Goal: Task Accomplishment & Management: Use online tool/utility

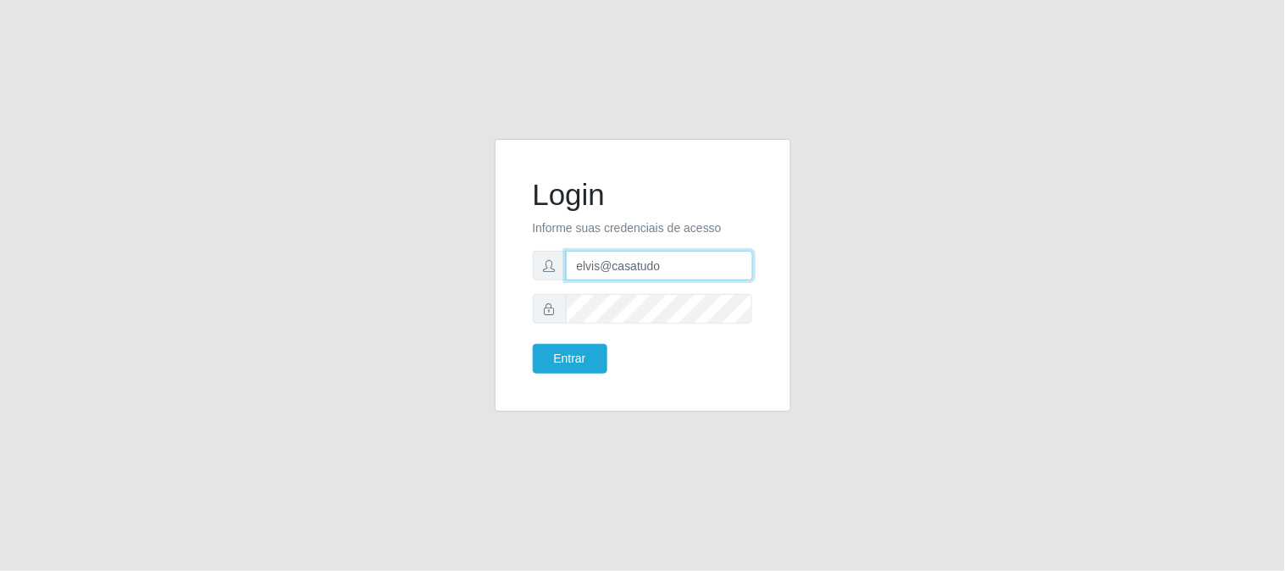
click at [686, 271] on input "elvis@casatudo" at bounding box center [659, 266] width 187 height 30
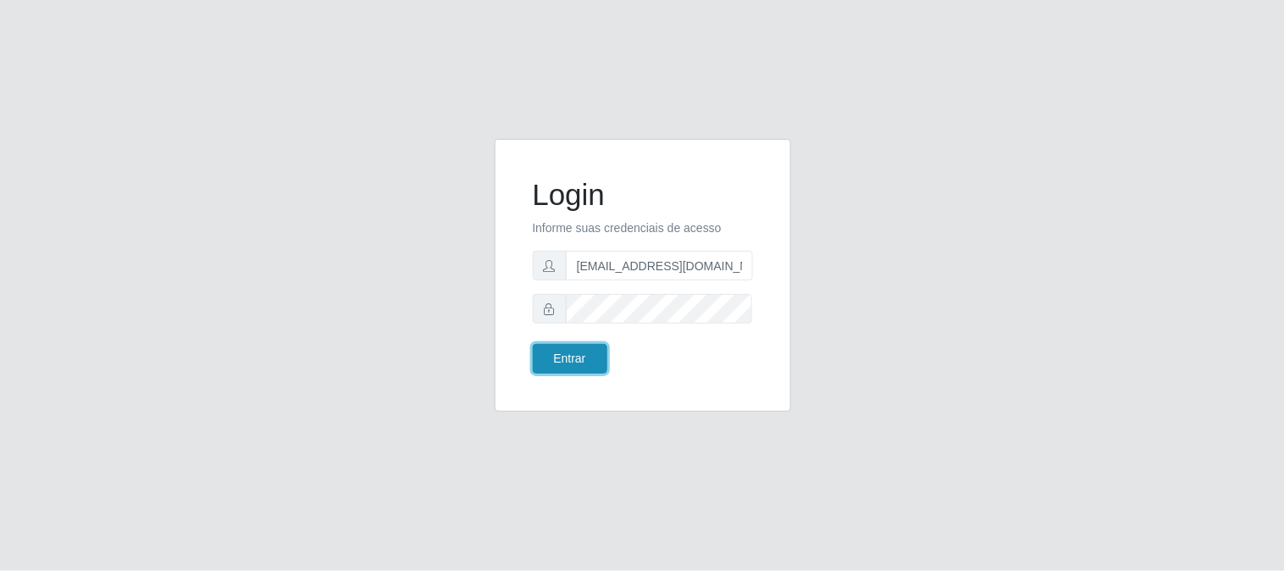
click at [597, 356] on button "Entrar" at bounding box center [570, 359] width 75 height 30
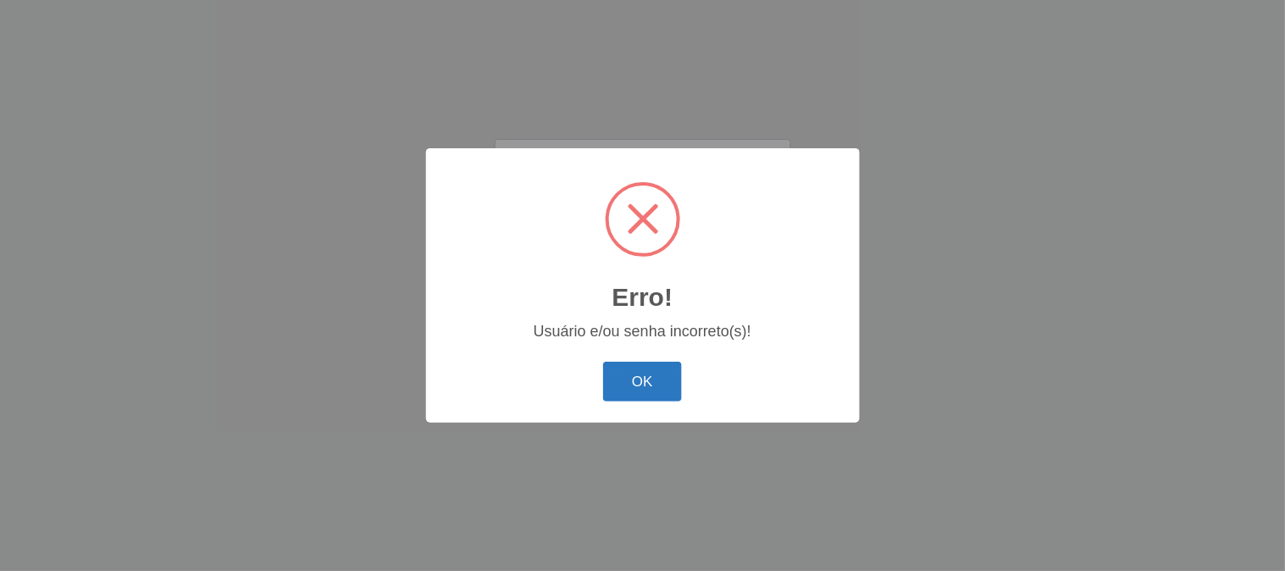
click at [647, 386] on button "OK" at bounding box center [642, 382] width 79 height 40
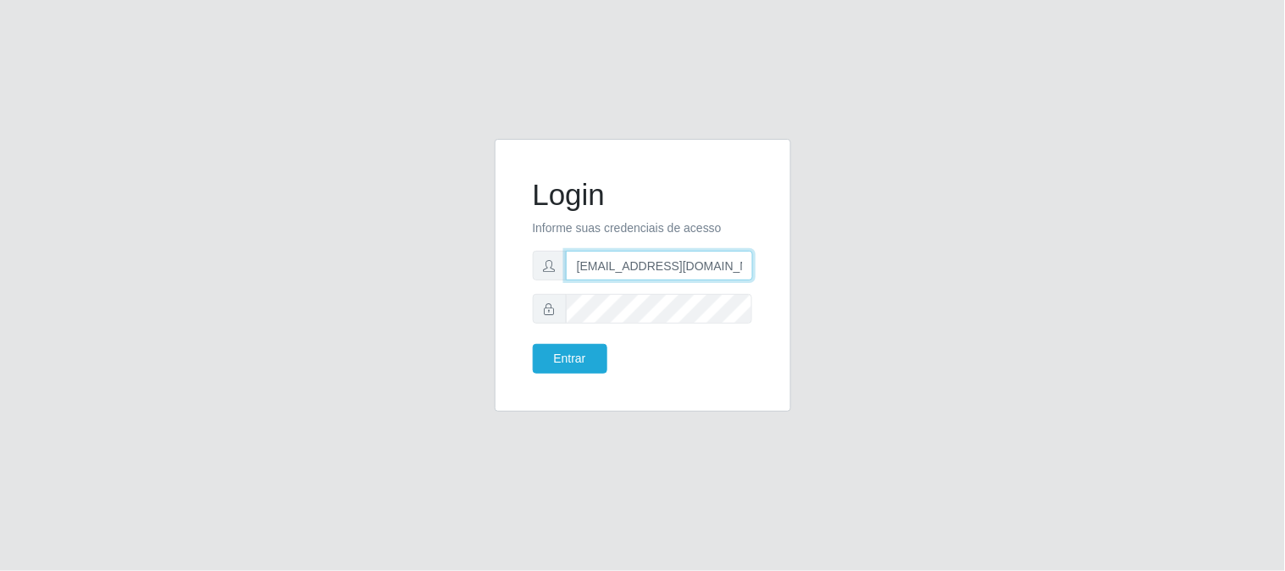
click at [701, 275] on input "[EMAIL_ADDRESS][DOMAIN_NAME]" at bounding box center [659, 266] width 187 height 30
type input "elvis@casatudo"
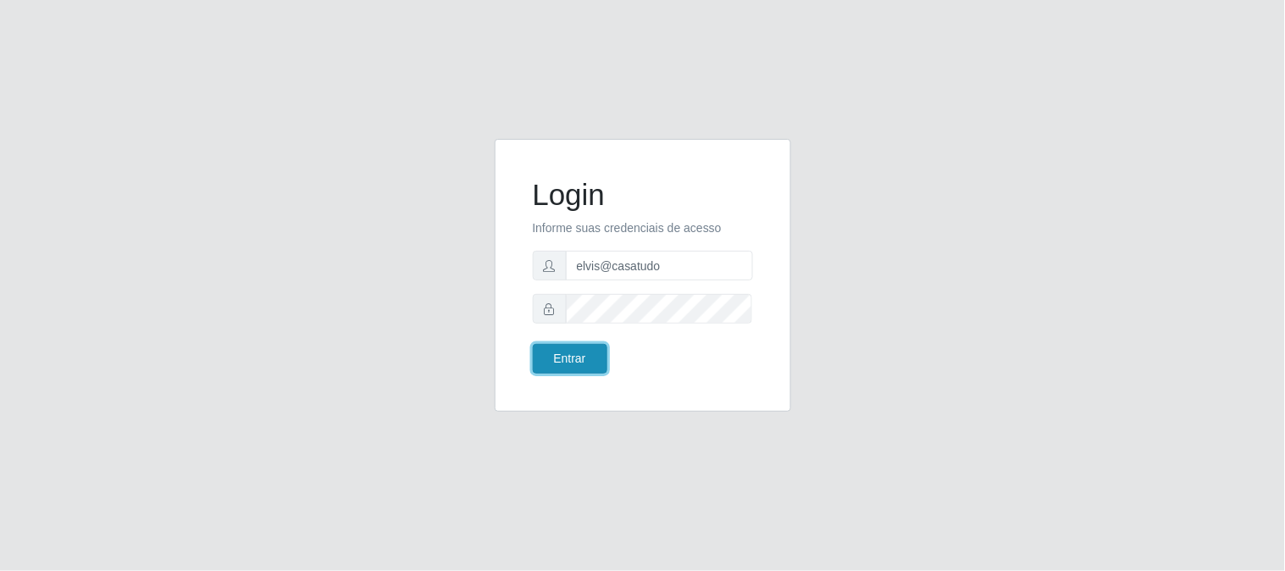
click at [582, 359] on button "Entrar" at bounding box center [570, 359] width 75 height 30
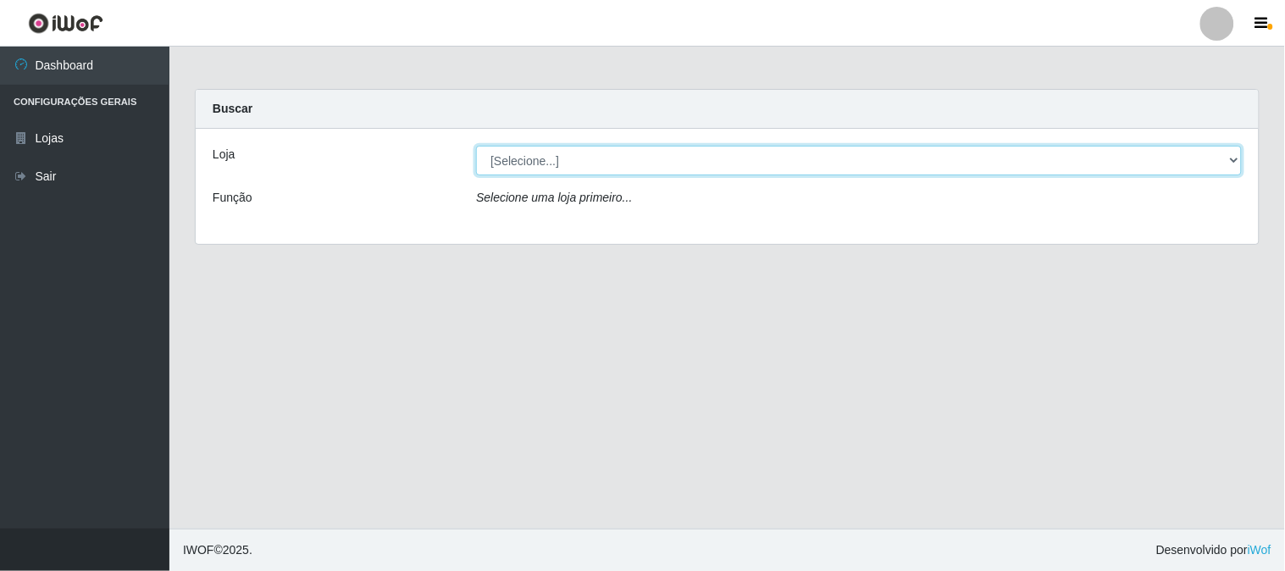
click at [554, 163] on select "[Selecione...] Casatudo BR" at bounding box center [859, 161] width 766 height 30
select select "197"
click at [476, 146] on select "[Selecione...] Casatudo BR" at bounding box center [859, 161] width 766 height 30
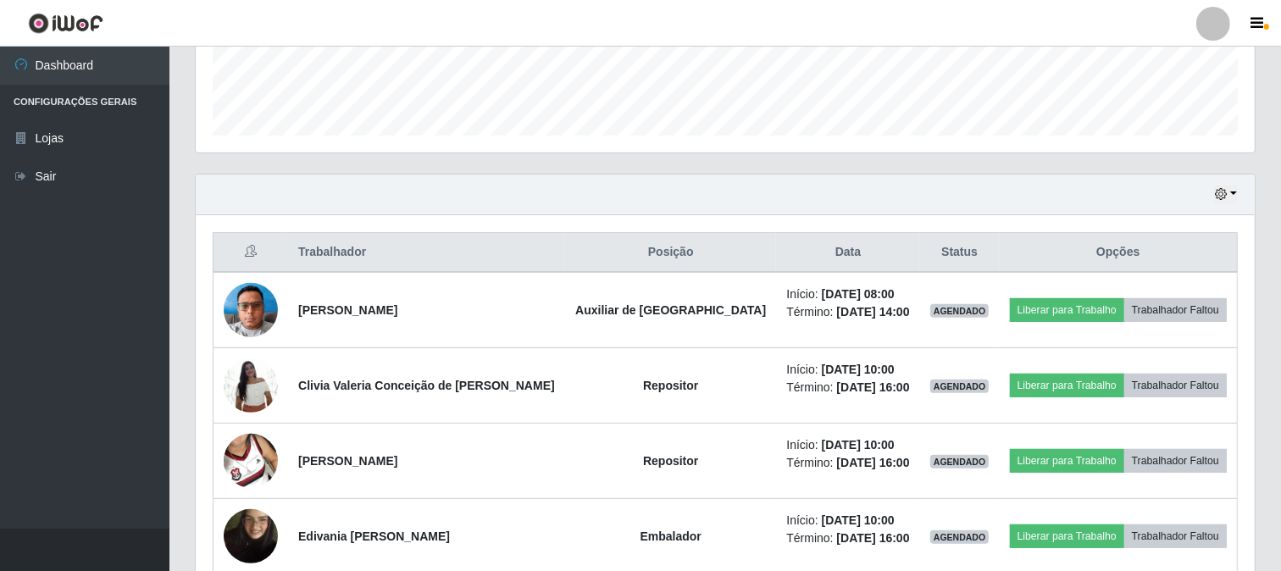
scroll to position [564, 0]
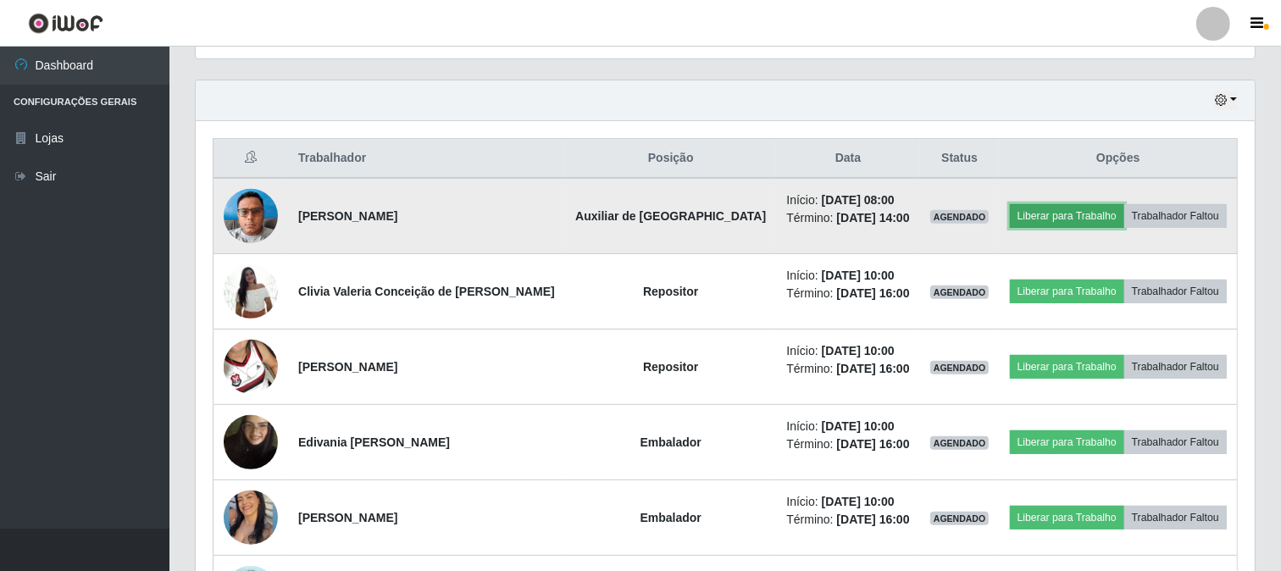
click at [1053, 213] on button "Liberar para Trabalho" at bounding box center [1067, 216] width 114 height 24
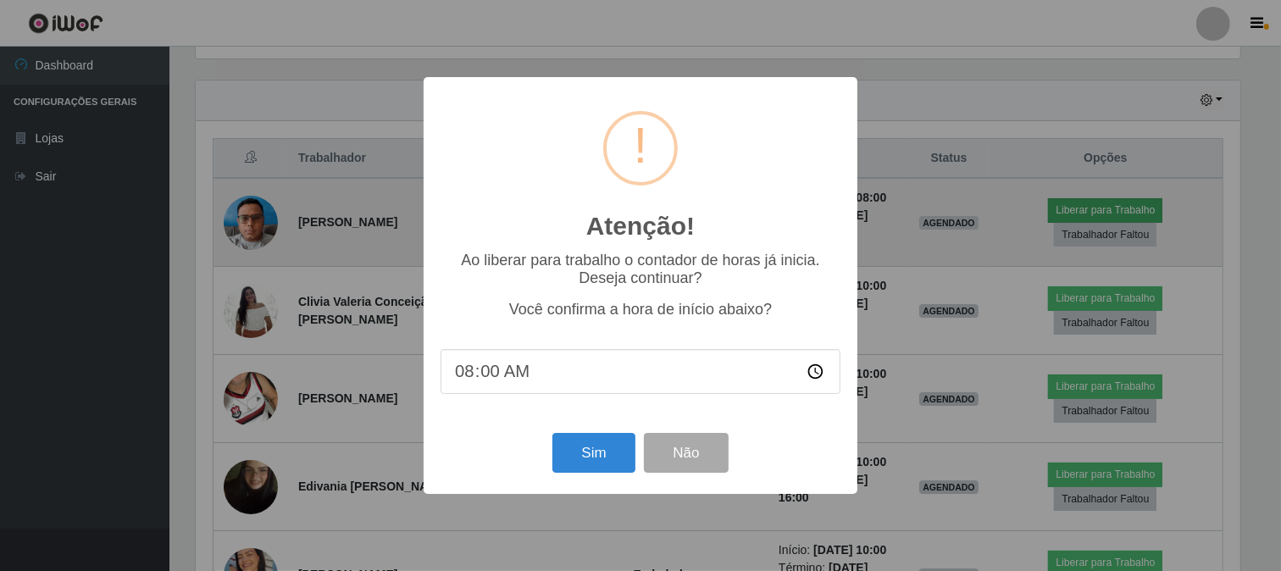
scroll to position [351, 1048]
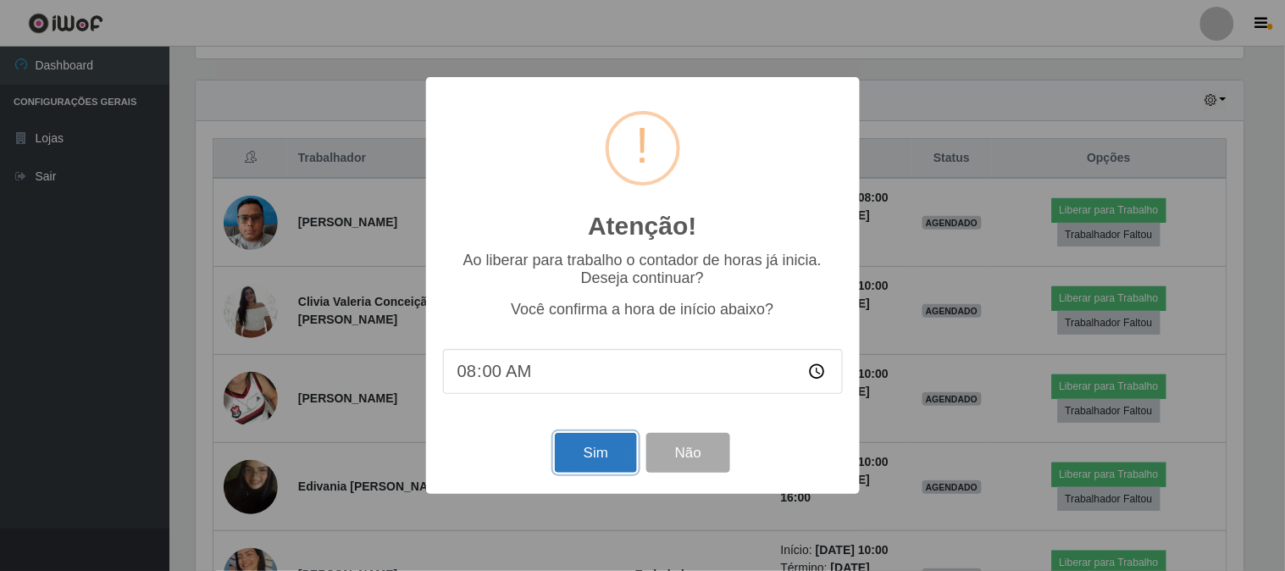
click at [595, 449] on button "Sim" at bounding box center [596, 453] width 82 height 40
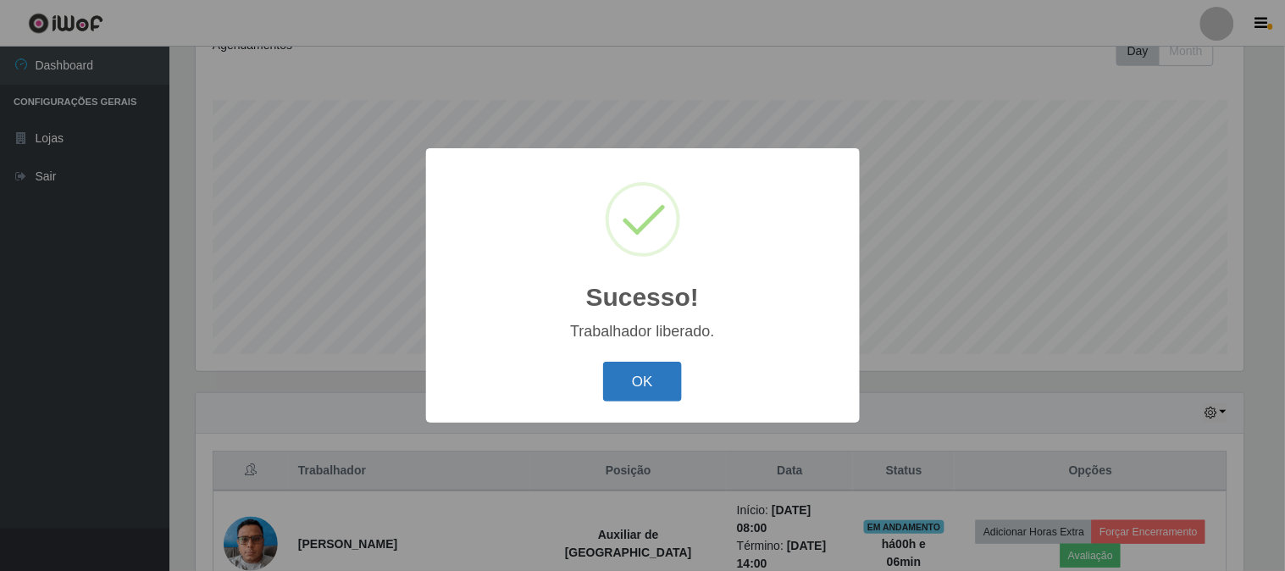
click at [662, 385] on button "OK" at bounding box center [642, 382] width 79 height 40
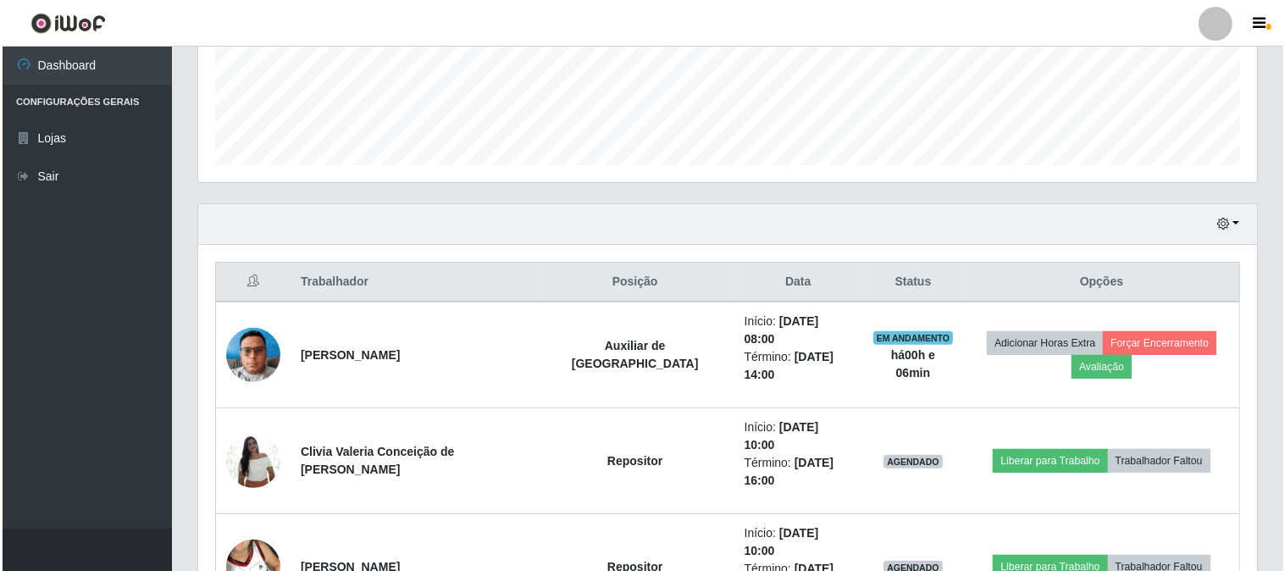
scroll to position [629, 0]
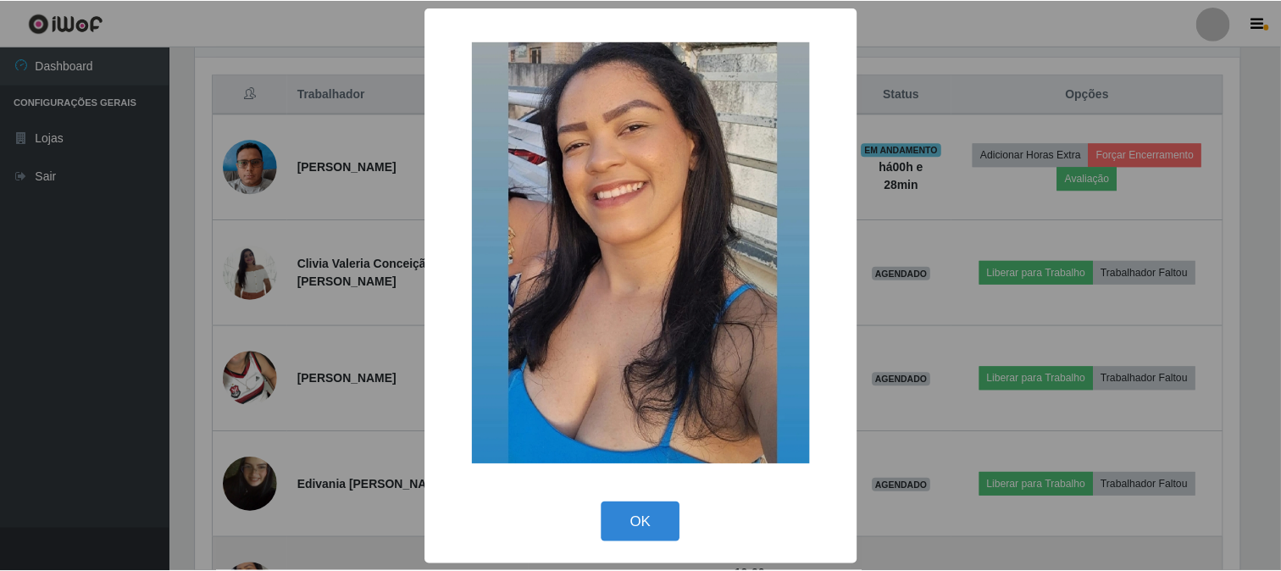
scroll to position [351, 1048]
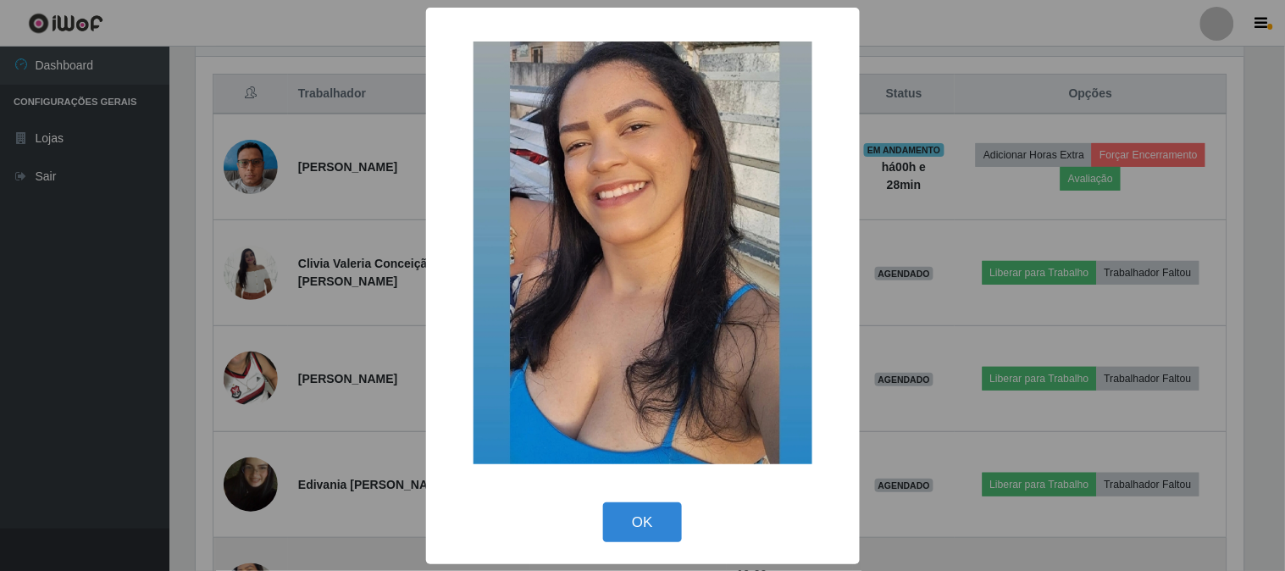
click at [252, 450] on div "× OK Cancel" at bounding box center [642, 285] width 1285 height 571
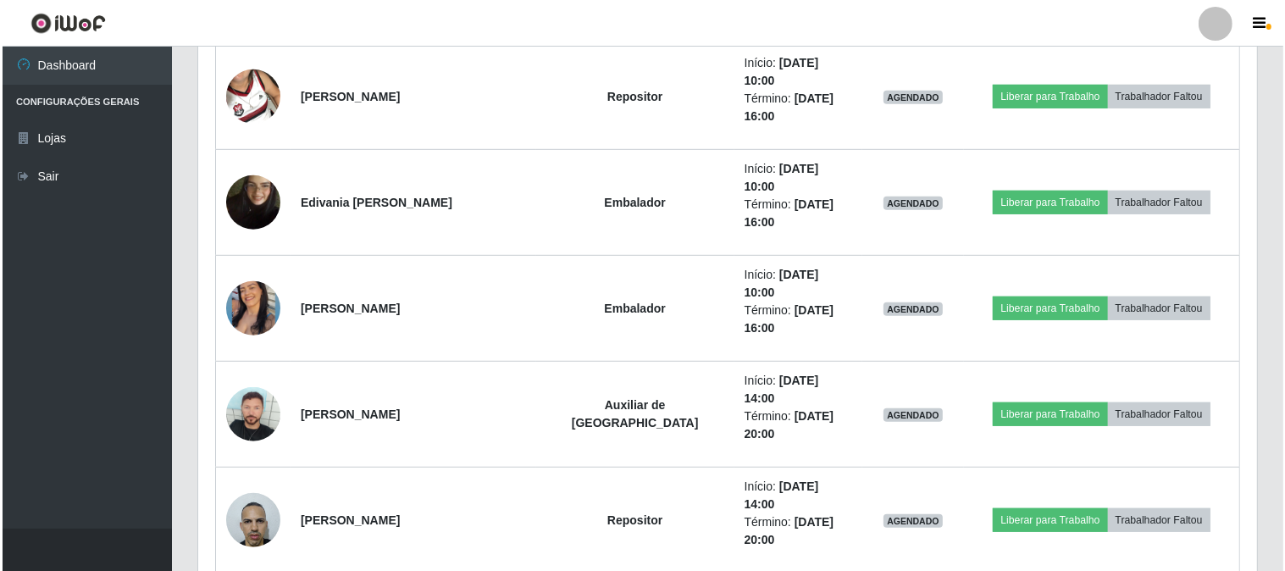
scroll to position [1005, 0]
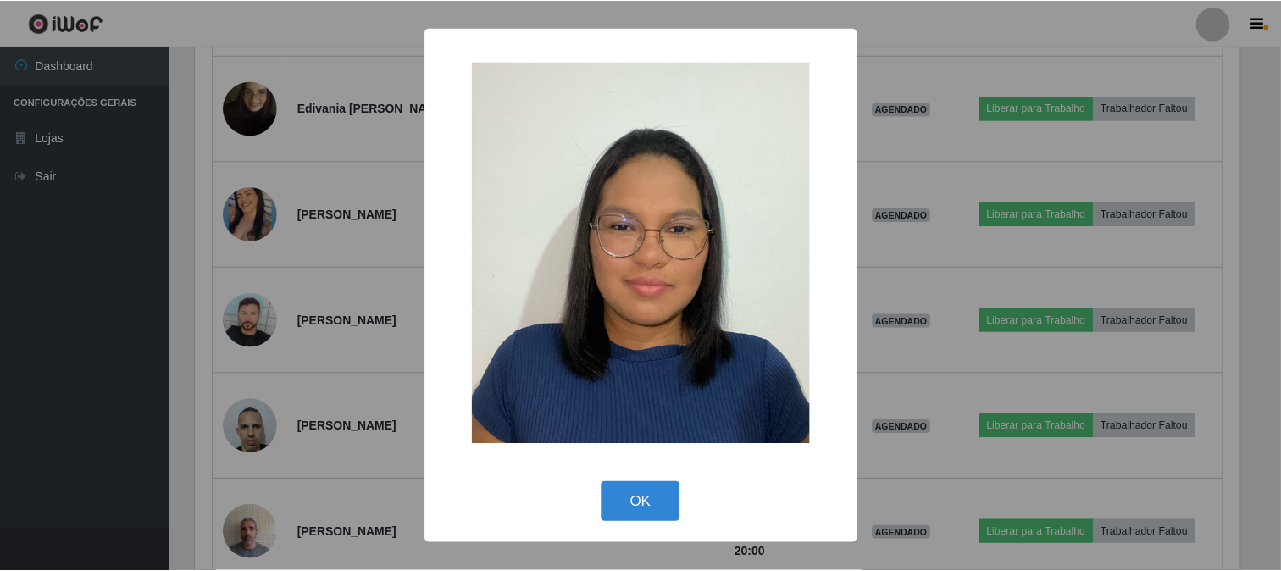
scroll to position [351, 1048]
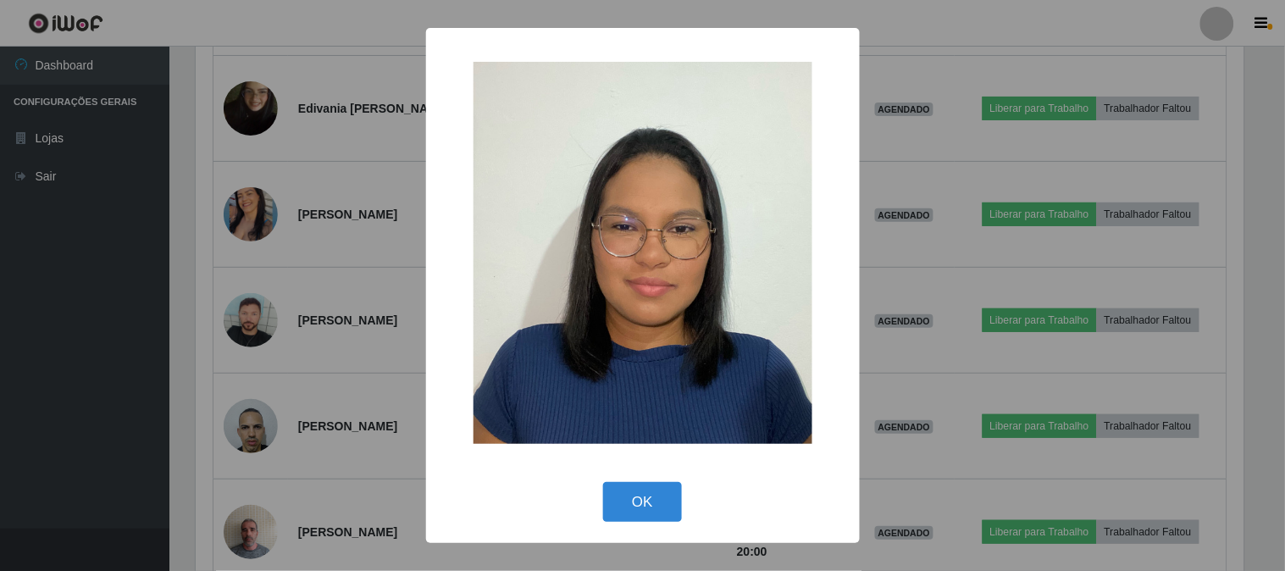
click at [256, 451] on div "× OK Cancel" at bounding box center [642, 285] width 1285 height 571
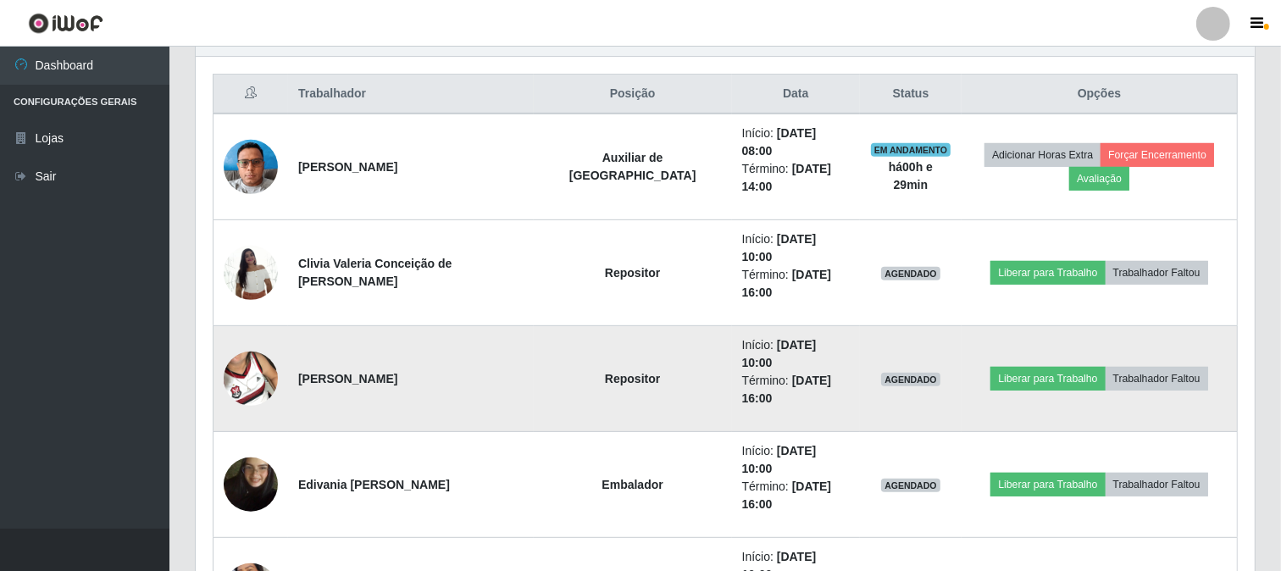
scroll to position [535, 0]
